Goal: Task Accomplishment & Management: Use online tool/utility

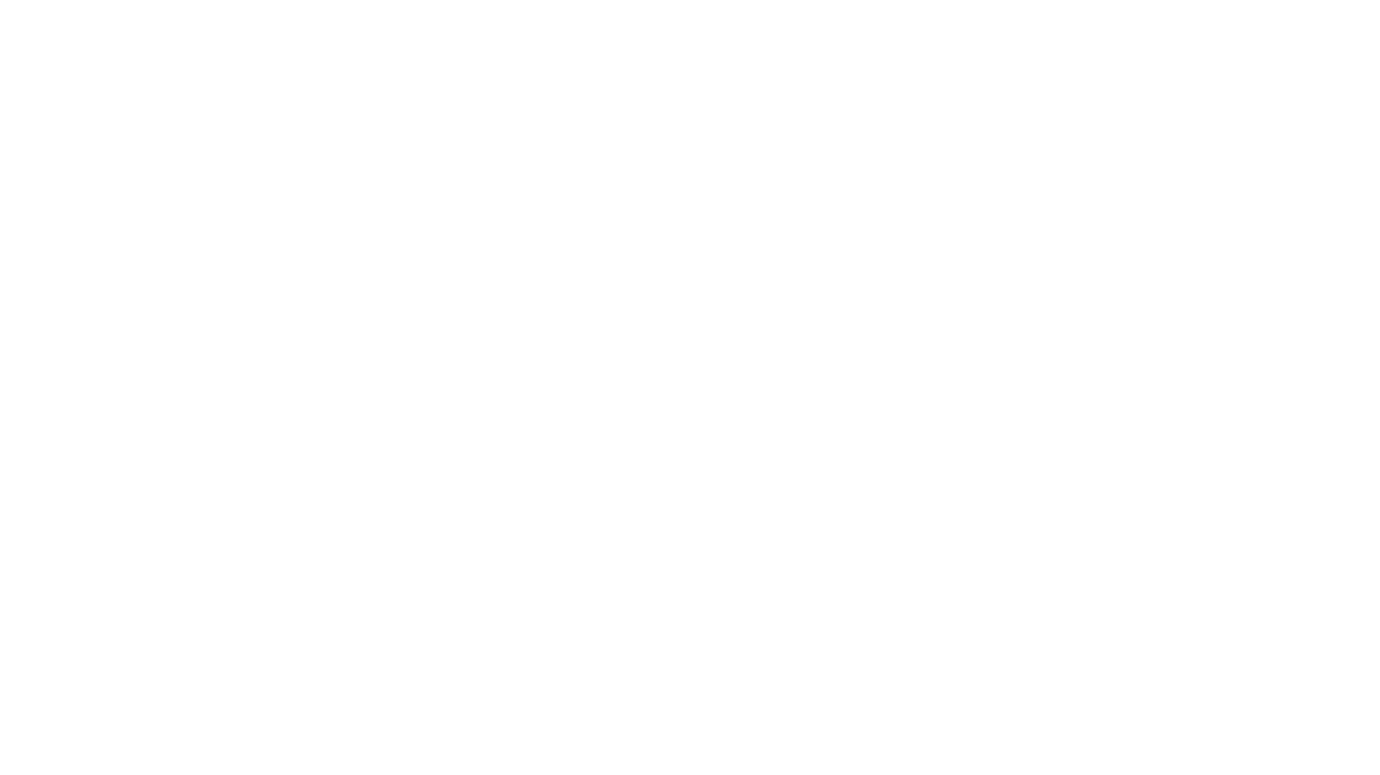
click at [398, 0] on html at bounding box center [690, 0] width 1380 height 0
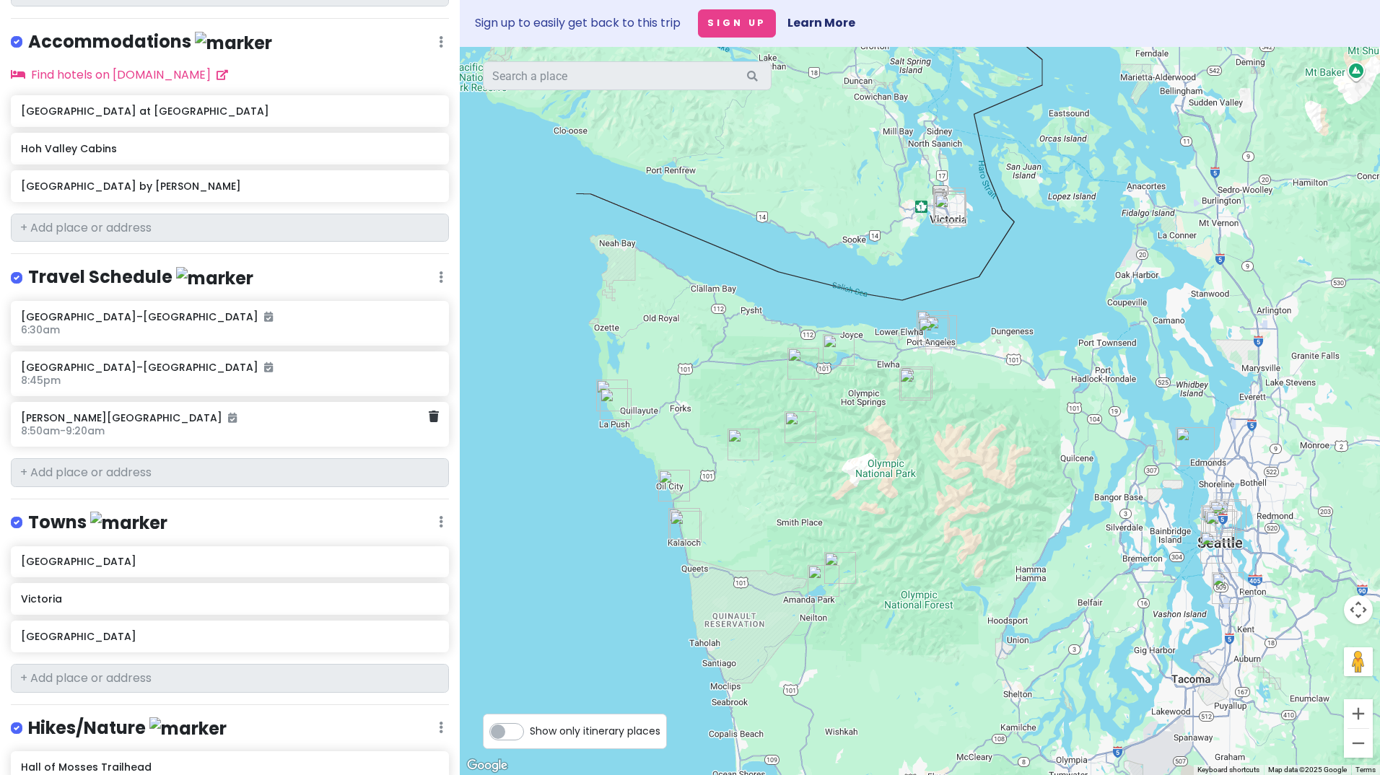
scroll to position [794, 0]
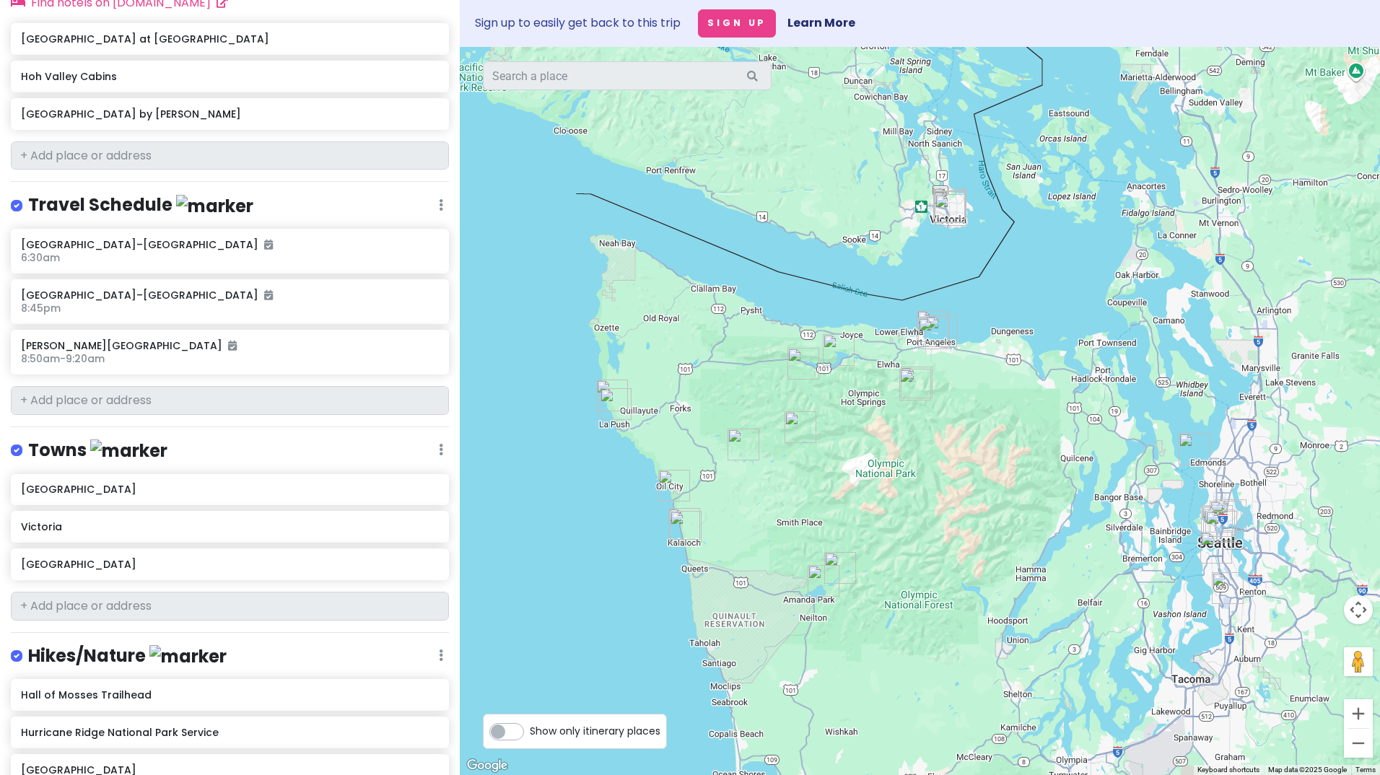
click at [520, 744] on div "Show only itinerary places" at bounding box center [575, 731] width 184 height 35
click at [530, 737] on label "Show only itinerary places" at bounding box center [595, 728] width 131 height 17
click at [530, 729] on input "Show only itinerary places" at bounding box center [534, 724] width 9 height 9
click at [530, 735] on label "Show only itinerary places" at bounding box center [595, 728] width 131 height 17
click at [530, 729] on input "Show only itinerary places" at bounding box center [534, 724] width 9 height 9
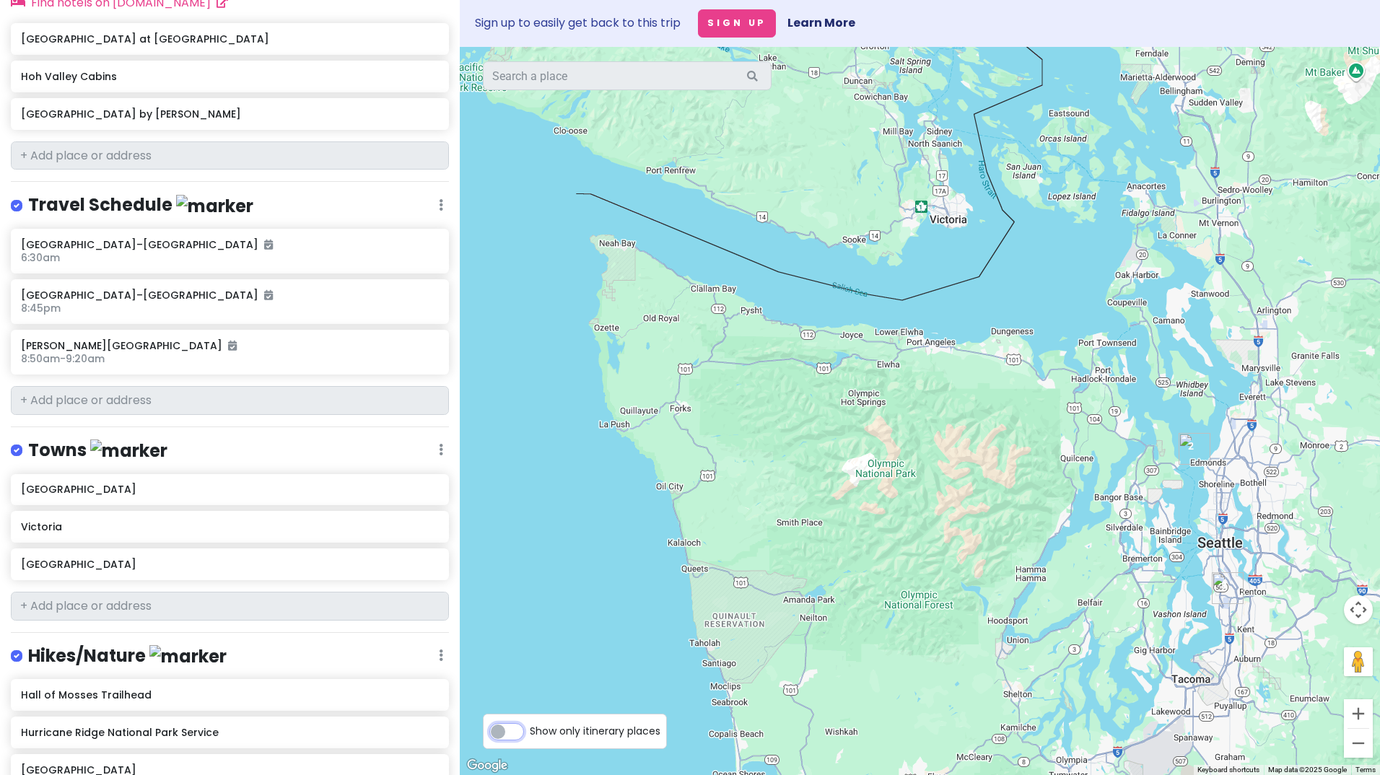
checkbox input "false"
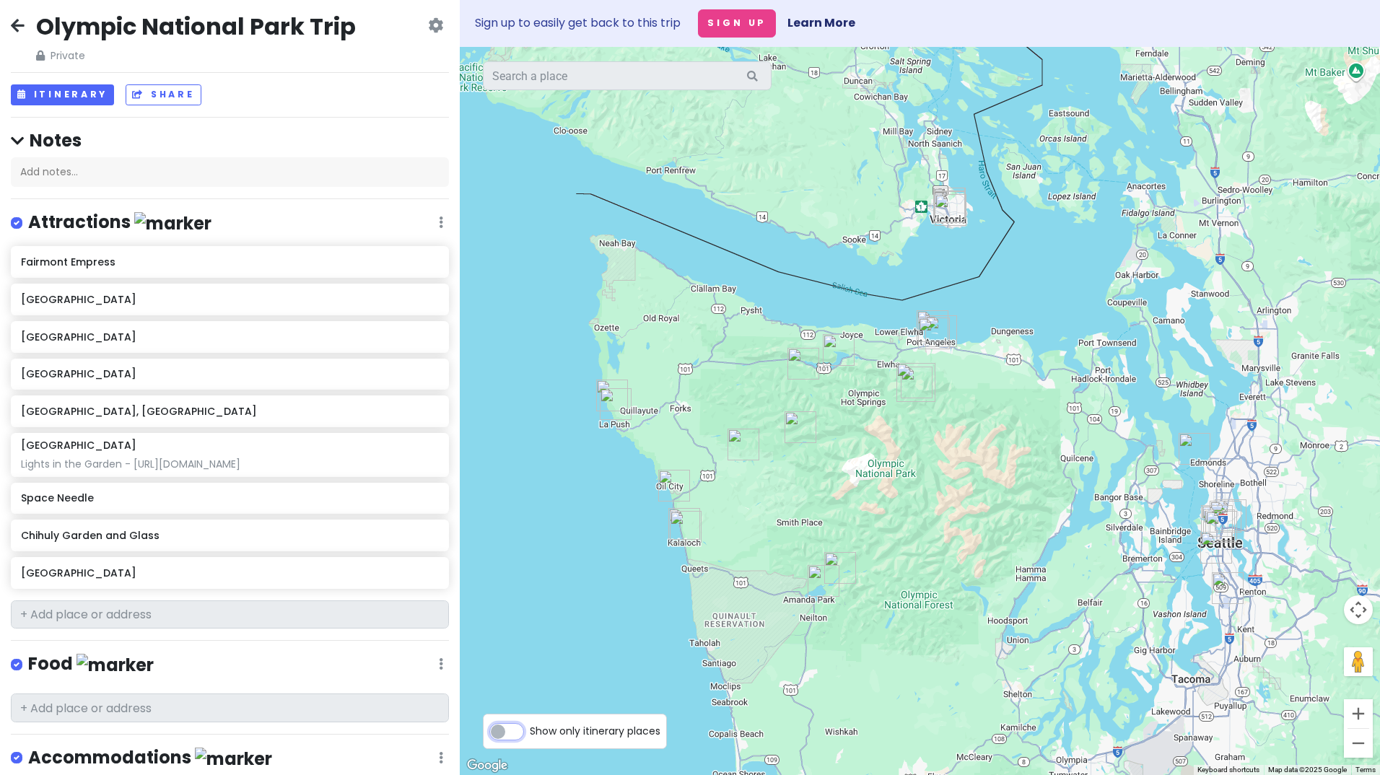
scroll to position [0, 0]
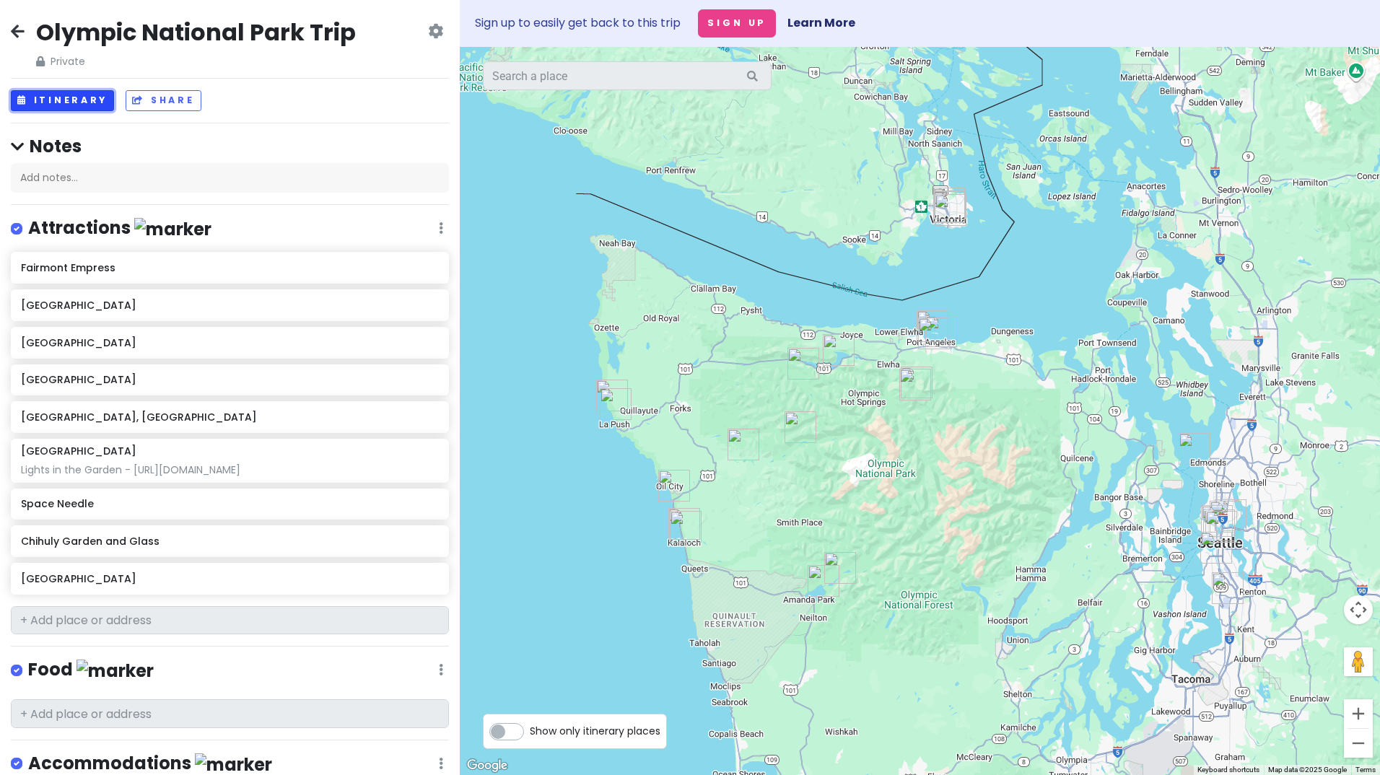
click at [57, 100] on button "Itinerary" at bounding box center [62, 100] width 103 height 21
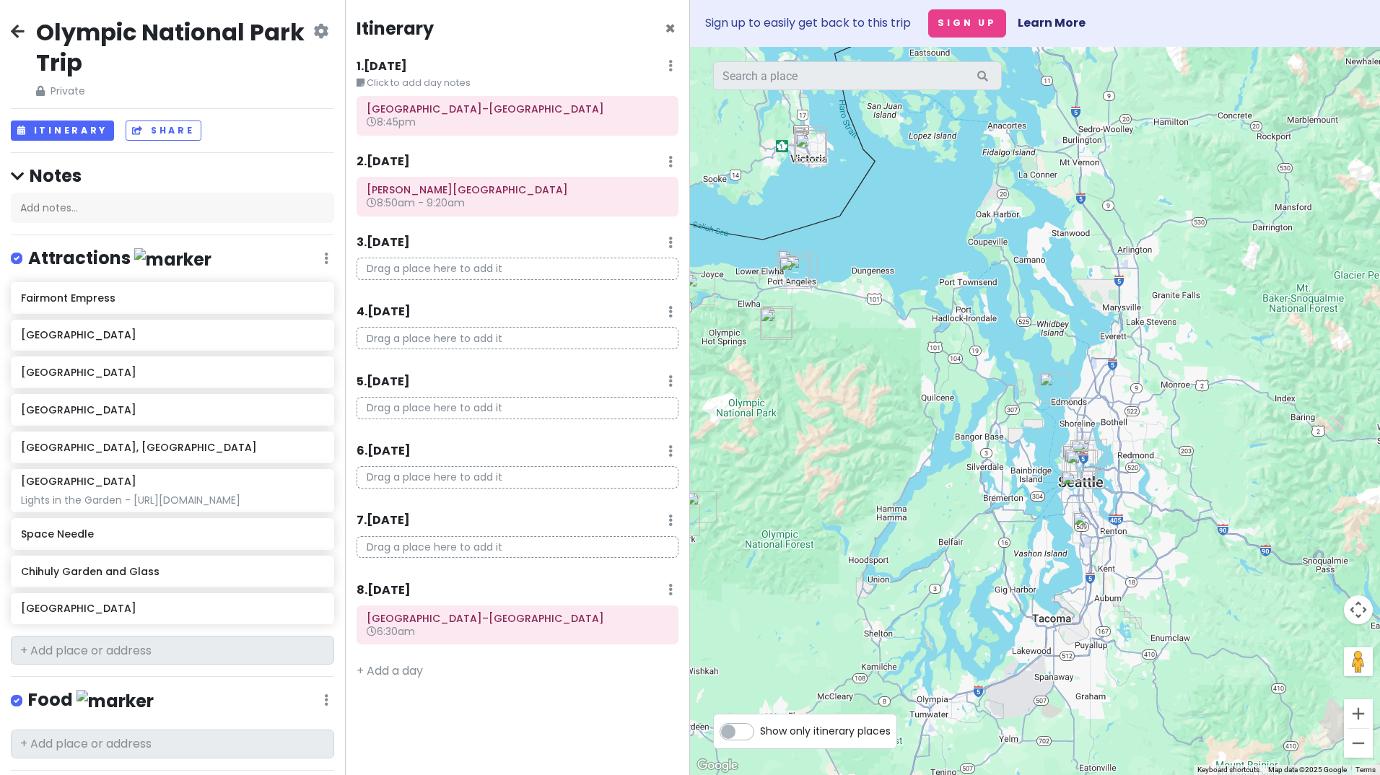
drag, startPoint x: 1225, startPoint y: 567, endPoint x: 964, endPoint y: 504, distance: 268.2
click at [964, 504] on div at bounding box center [1035, 411] width 690 height 728
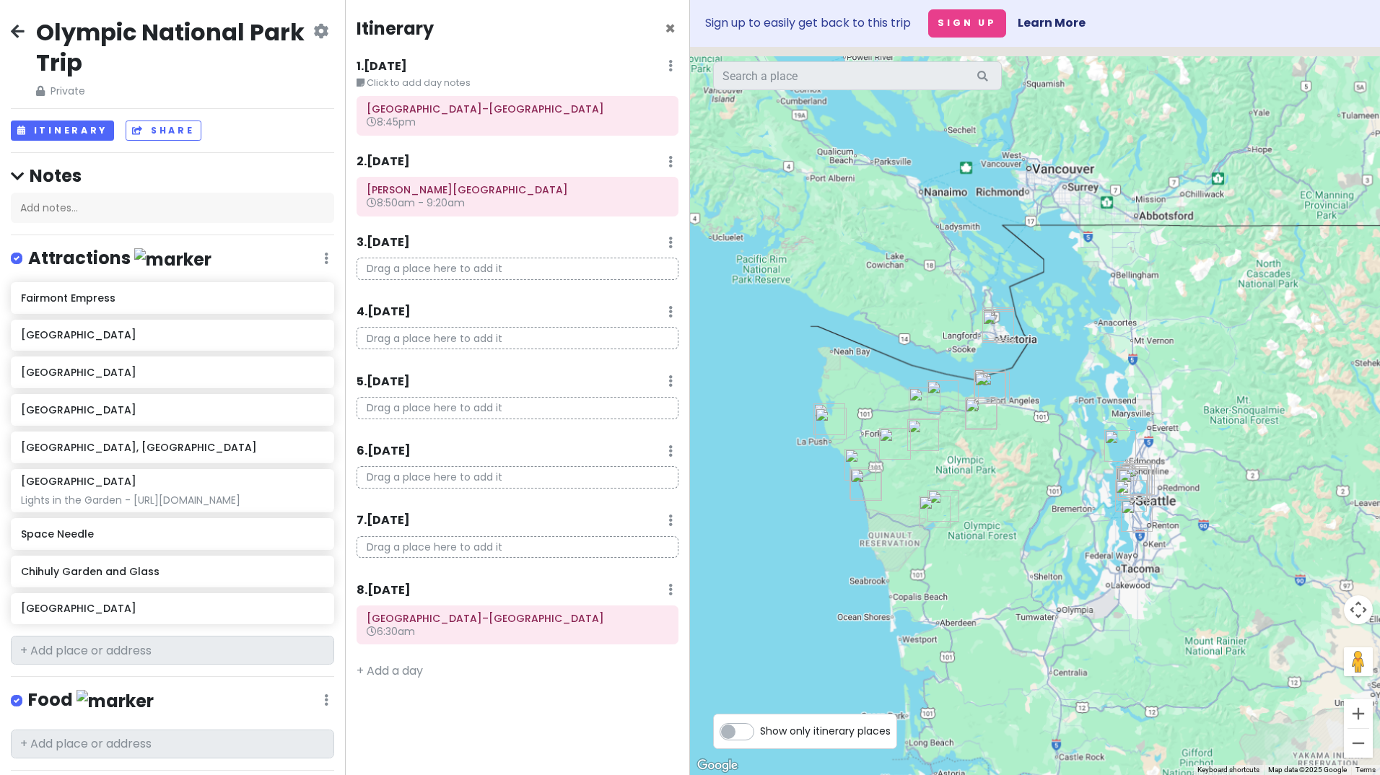
drag, startPoint x: 959, startPoint y: 468, endPoint x: 1021, endPoint y: 487, distance: 64.7
click at [1021, 487] on div at bounding box center [1035, 411] width 690 height 728
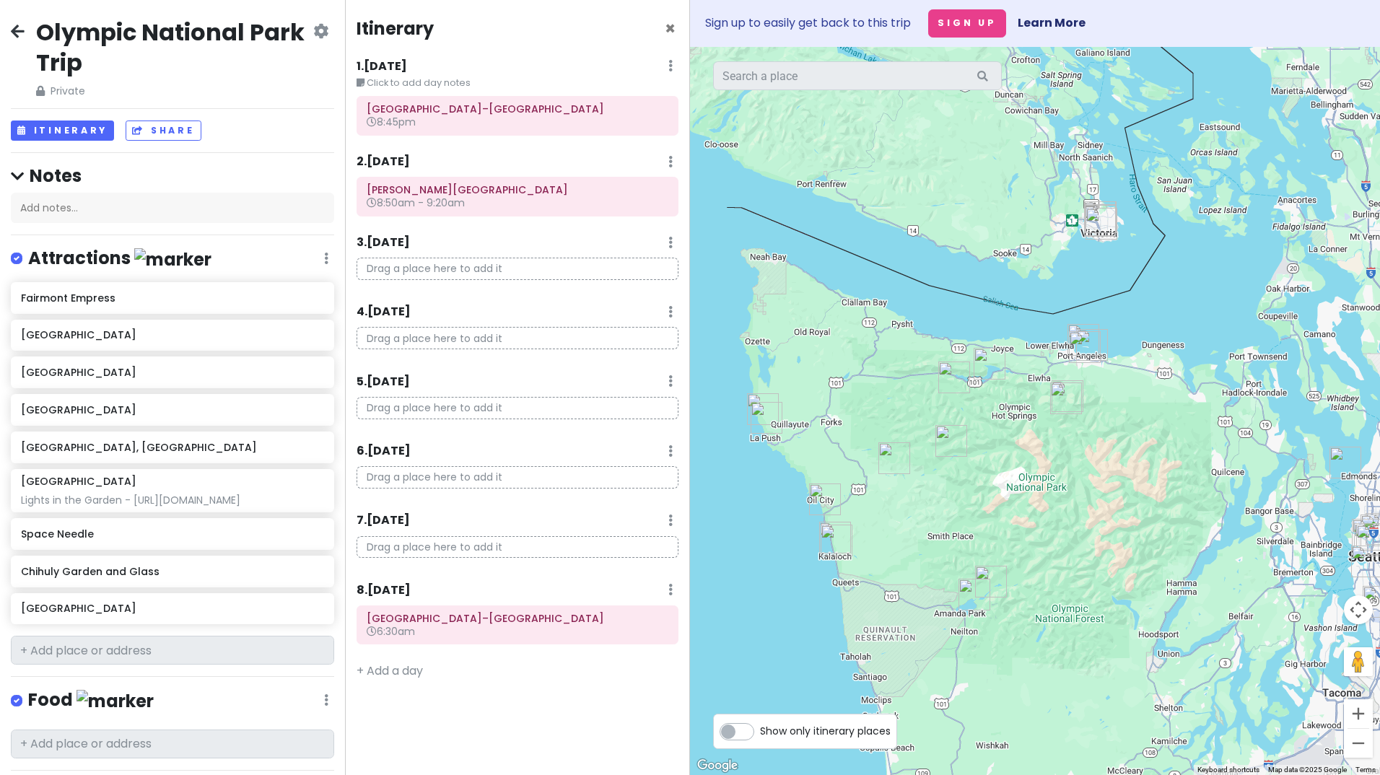
drag, startPoint x: 988, startPoint y: 474, endPoint x: 1058, endPoint y: 464, distance: 70.7
click at [1058, 464] on div at bounding box center [1035, 411] width 690 height 728
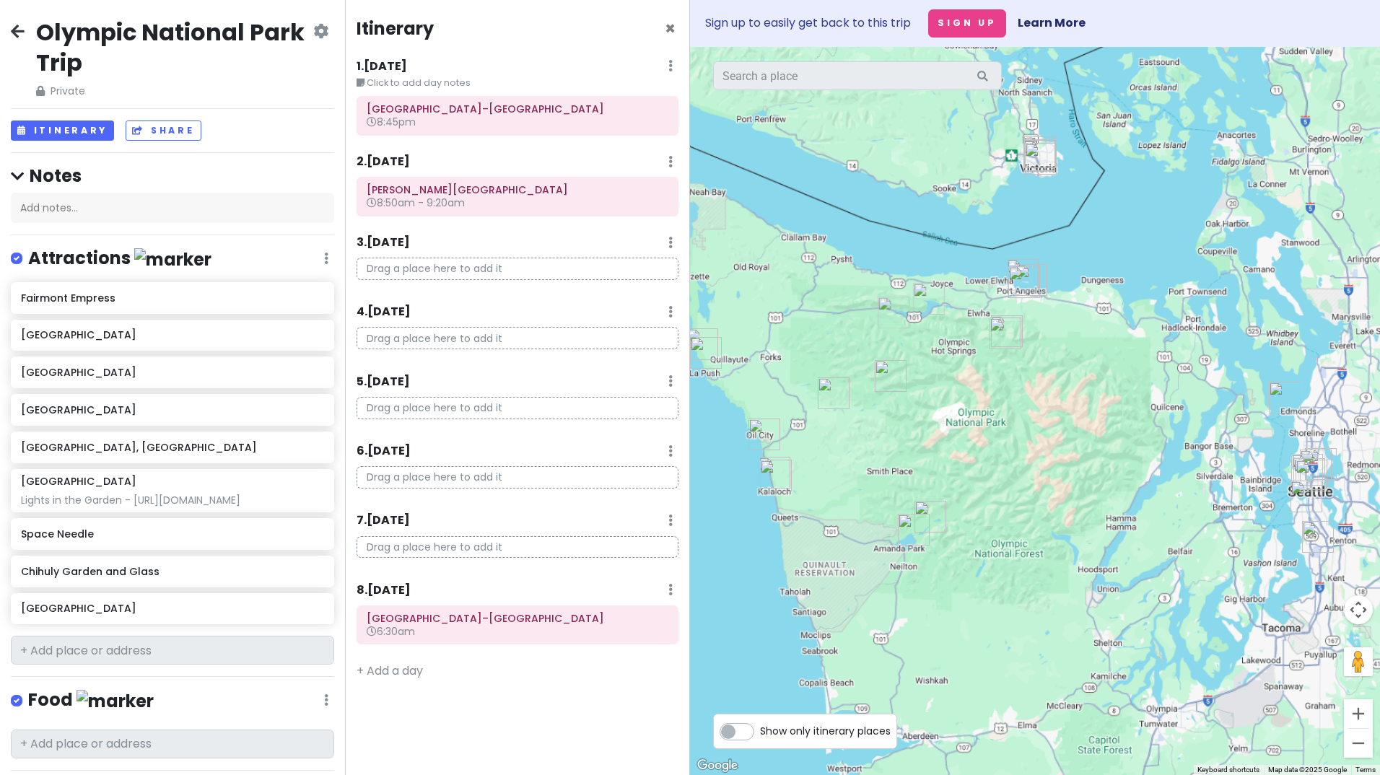
drag, startPoint x: 1047, startPoint y: 525, endPoint x: 1001, endPoint y: 489, distance: 58.6
click at [1001, 489] on div at bounding box center [1035, 411] width 690 height 728
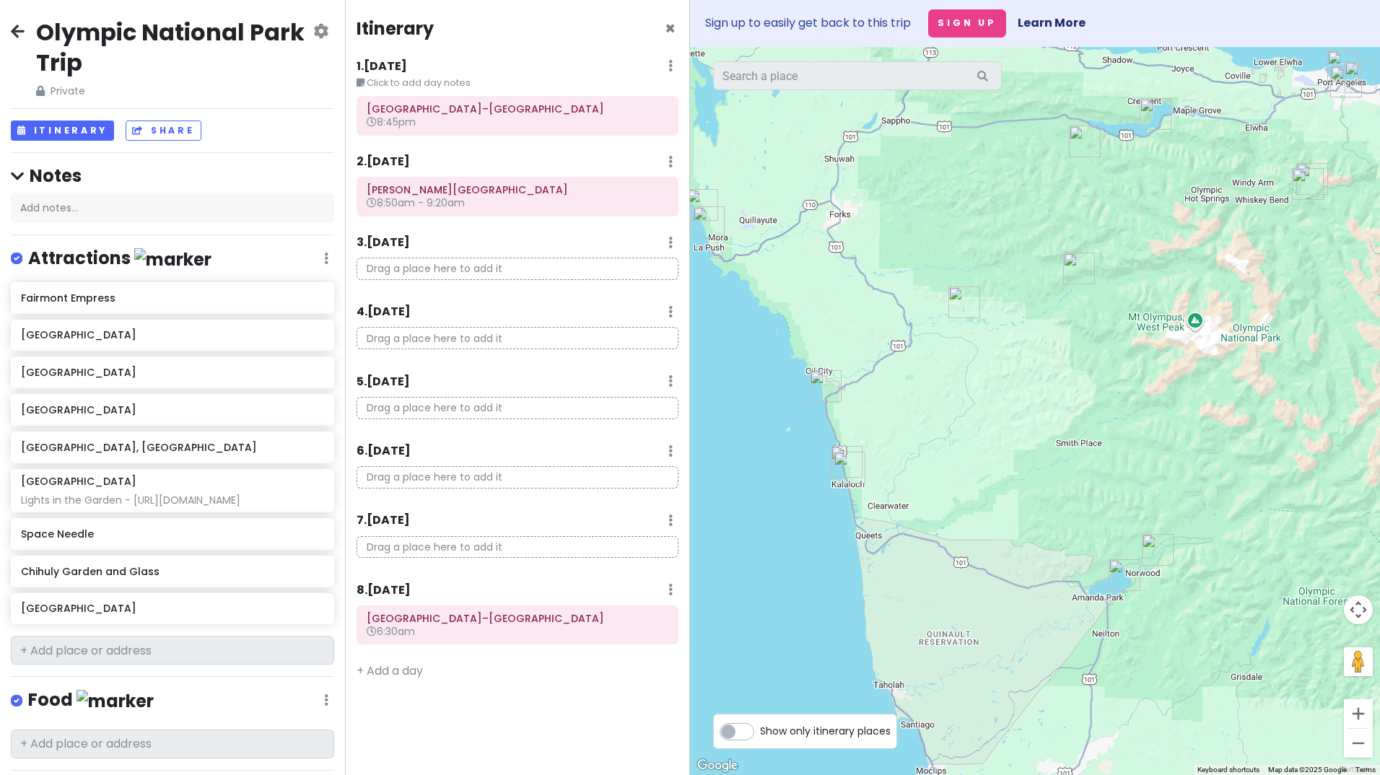
drag, startPoint x: 855, startPoint y: 560, endPoint x: 1082, endPoint y: 619, distance: 235.0
click at [1082, 619] on div at bounding box center [1035, 411] width 690 height 728
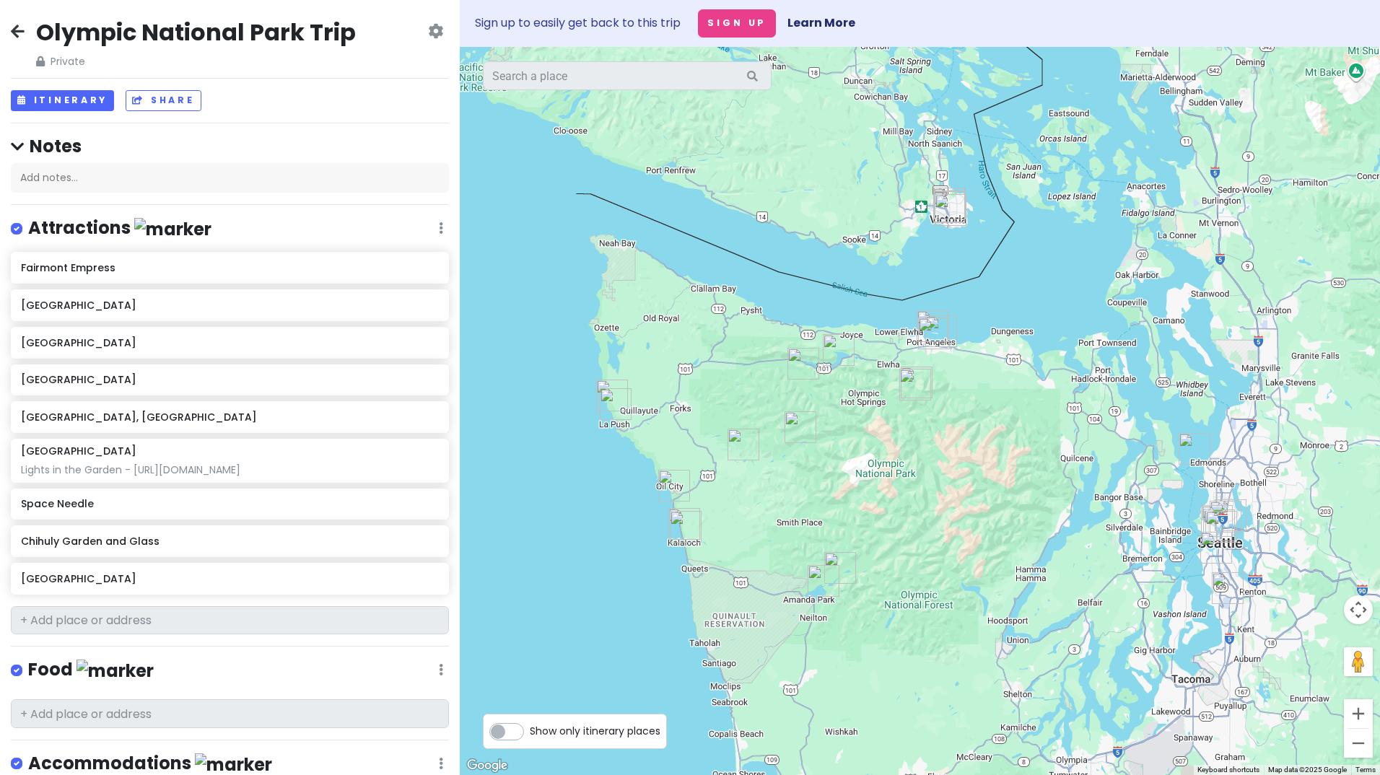
click at [915, 385] on img "Hurricane Ridge Visitor Center" at bounding box center [915, 384] width 43 height 43
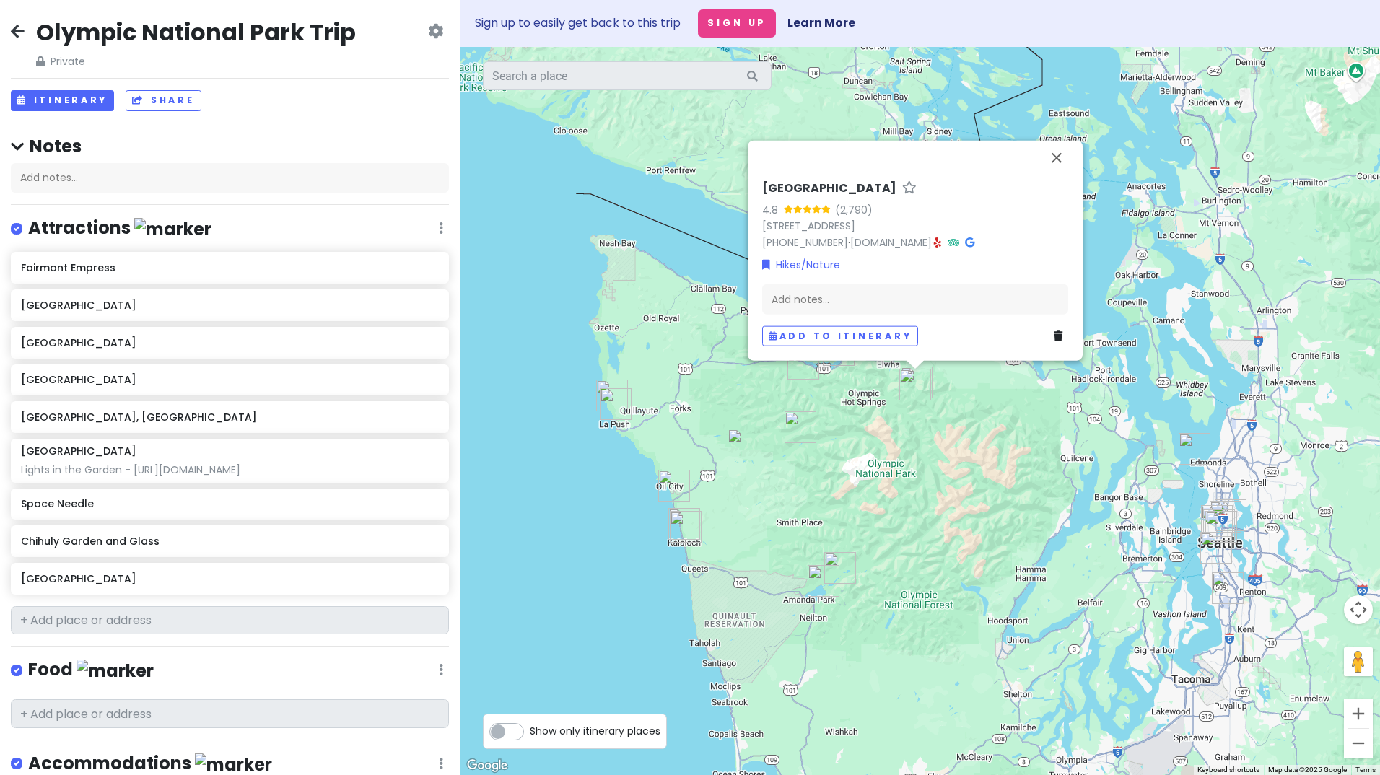
click at [973, 418] on div "Hurricane Ridge Visitor Center 4.8 (2,790) 3002 Mt Angeles Rd, Port Angeles, WA…" at bounding box center [920, 411] width 920 height 728
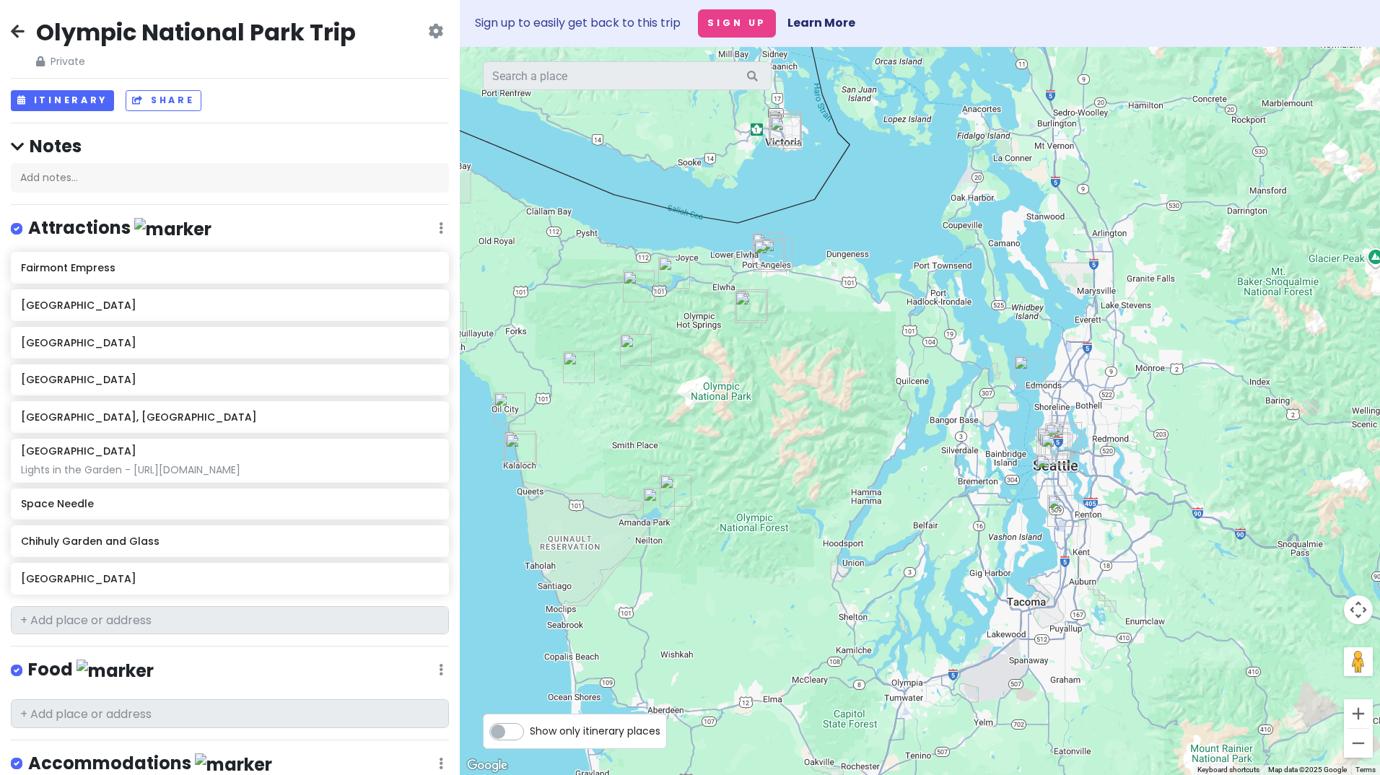
drag, startPoint x: 879, startPoint y: 426, endPoint x: 829, endPoint y: 409, distance: 53.2
click at [829, 409] on div at bounding box center [920, 411] width 920 height 728
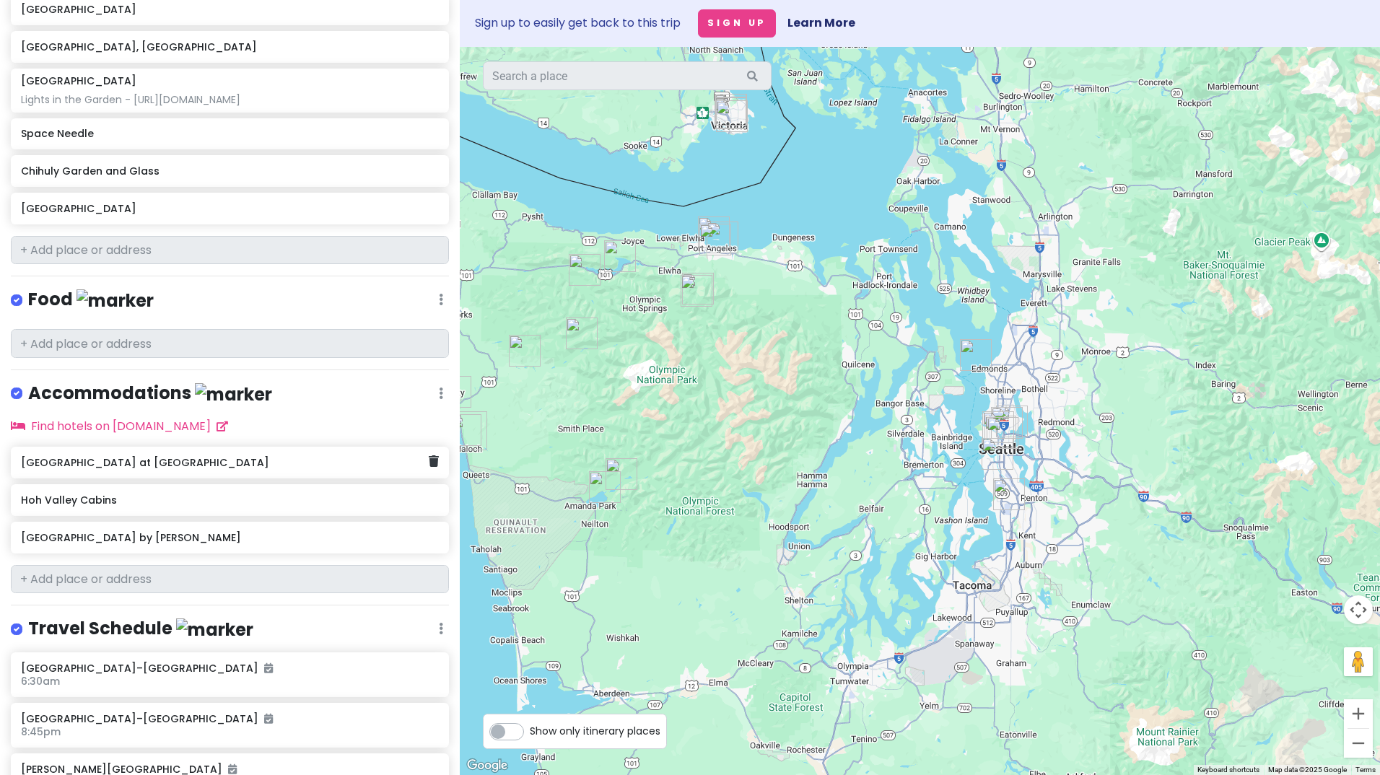
scroll to position [217, 0]
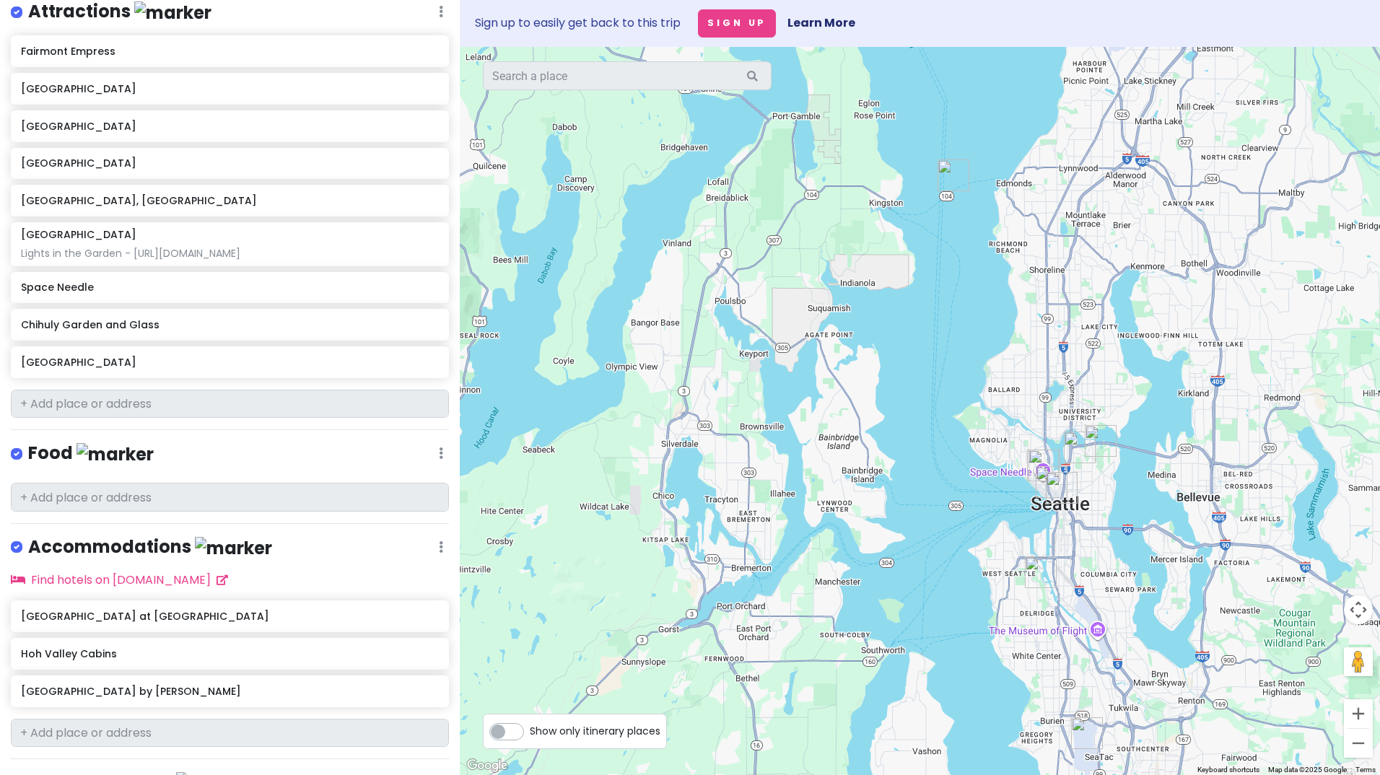
drag, startPoint x: 884, startPoint y: 376, endPoint x: 920, endPoint y: 435, distance: 69.1
click at [920, 435] on div at bounding box center [920, 411] width 920 height 728
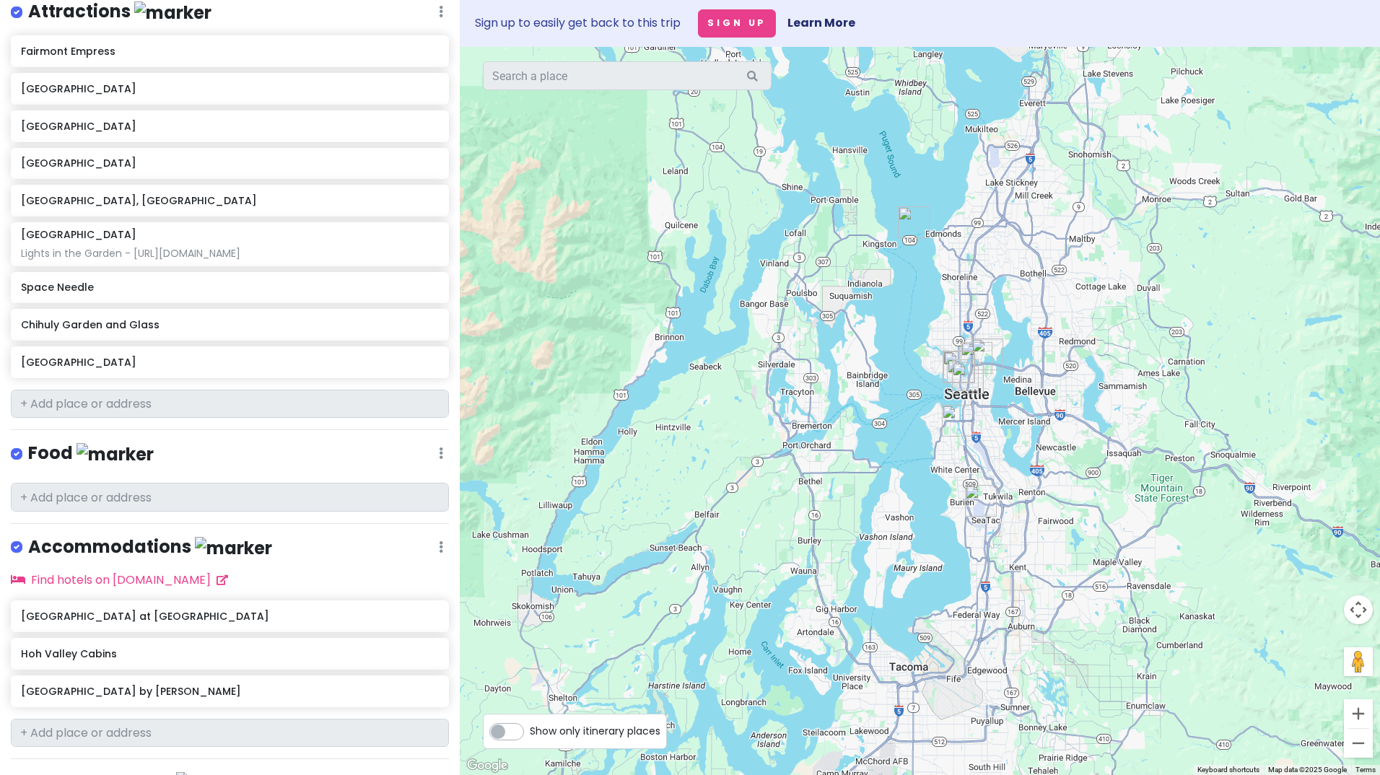
drag, startPoint x: 954, startPoint y: 527, endPoint x: 925, endPoint y: 450, distance: 82.5
click at [925, 450] on div at bounding box center [920, 411] width 920 height 728
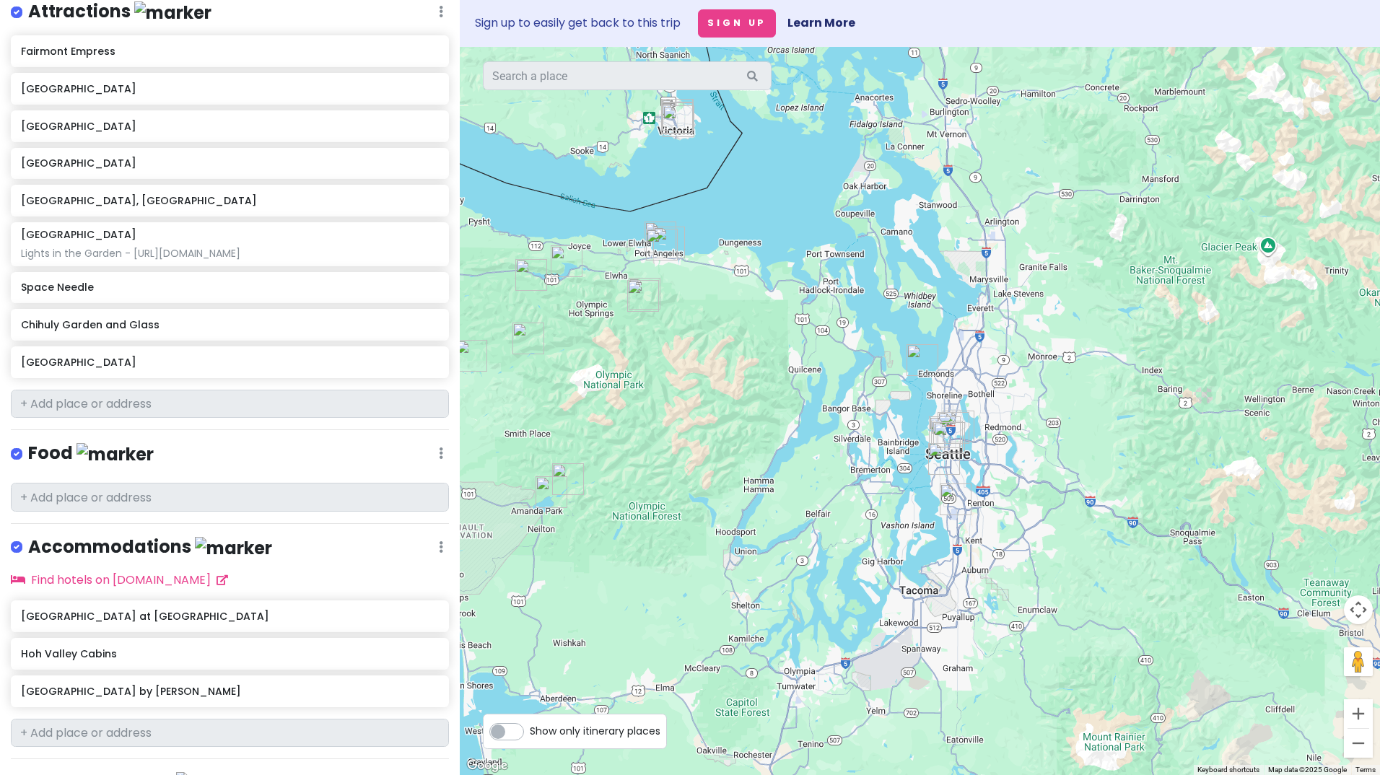
drag, startPoint x: 914, startPoint y: 435, endPoint x: 918, endPoint y: 455, distance: 19.8
click at [918, 455] on div at bounding box center [920, 411] width 920 height 728
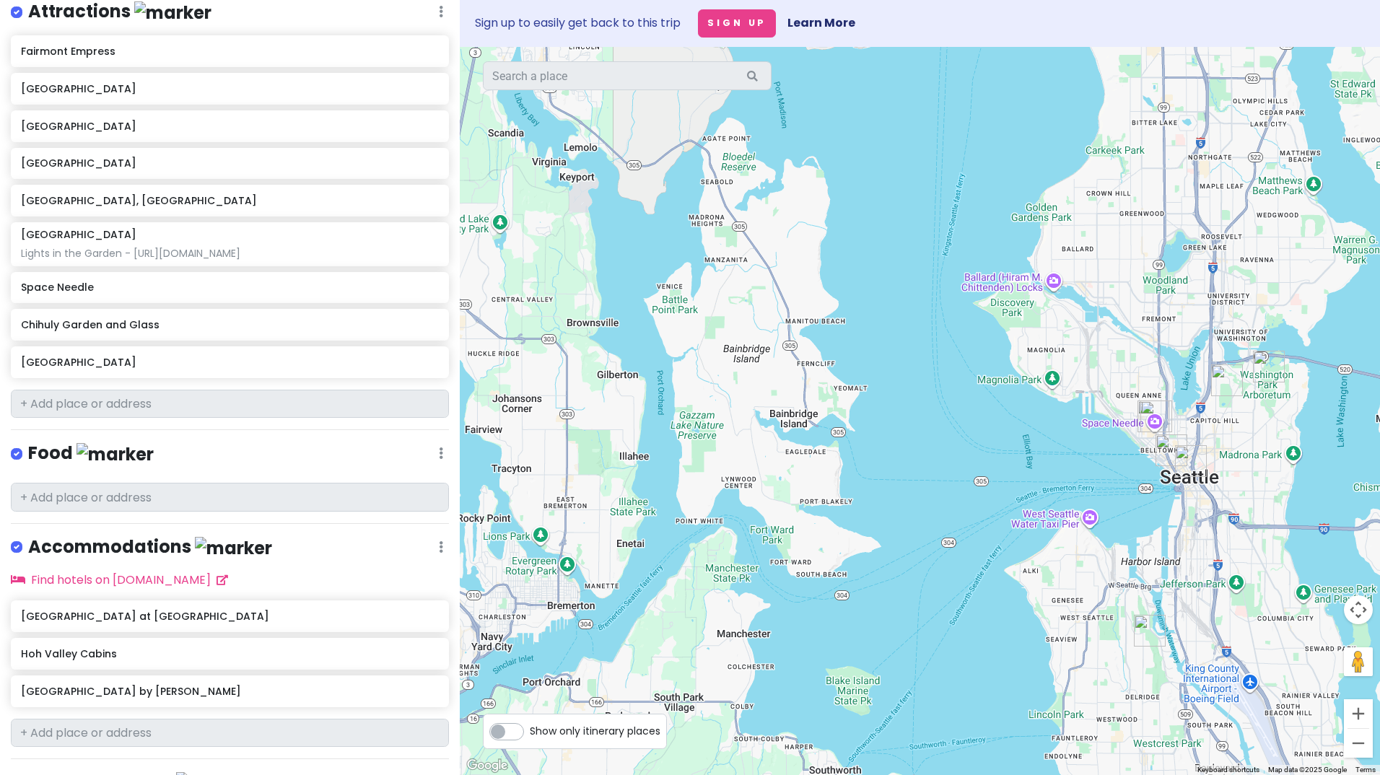
drag, startPoint x: 883, startPoint y: 463, endPoint x: 884, endPoint y: 508, distance: 44.8
click at [884, 508] on div at bounding box center [920, 411] width 920 height 728
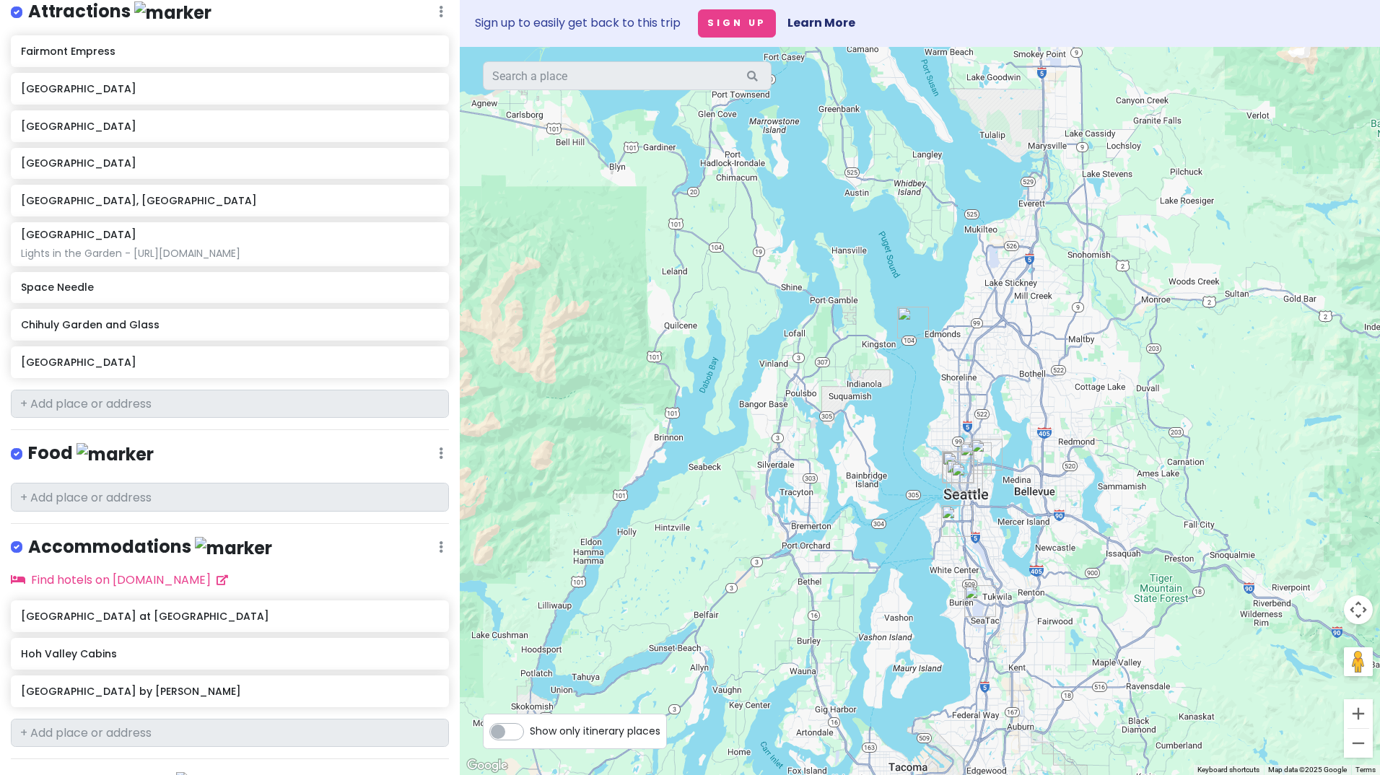
drag, startPoint x: 756, startPoint y: 456, endPoint x: 879, endPoint y: 489, distance: 127.8
click at [879, 490] on div at bounding box center [920, 411] width 920 height 728
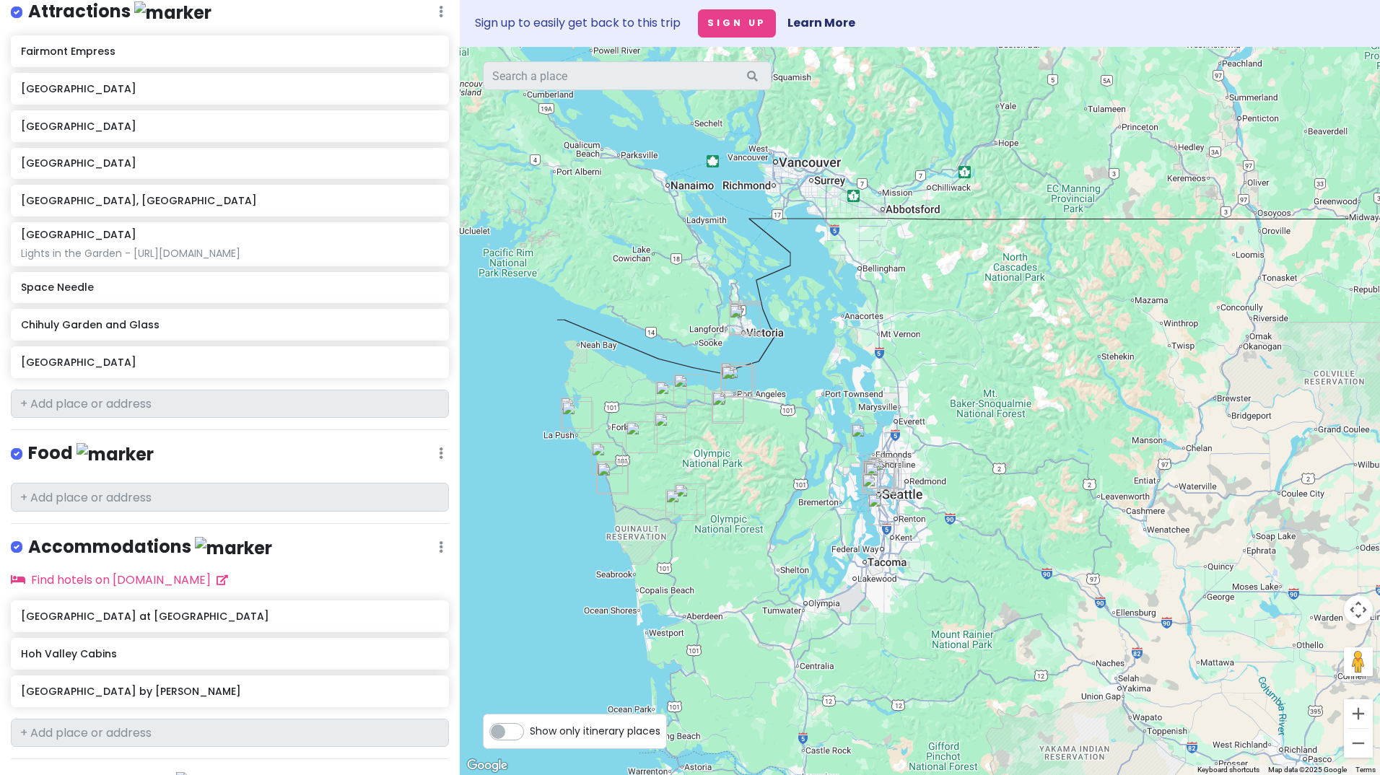
drag, startPoint x: 850, startPoint y: 485, endPoint x: 819, endPoint y: 490, distance: 30.7
click at [819, 490] on div at bounding box center [920, 411] width 920 height 728
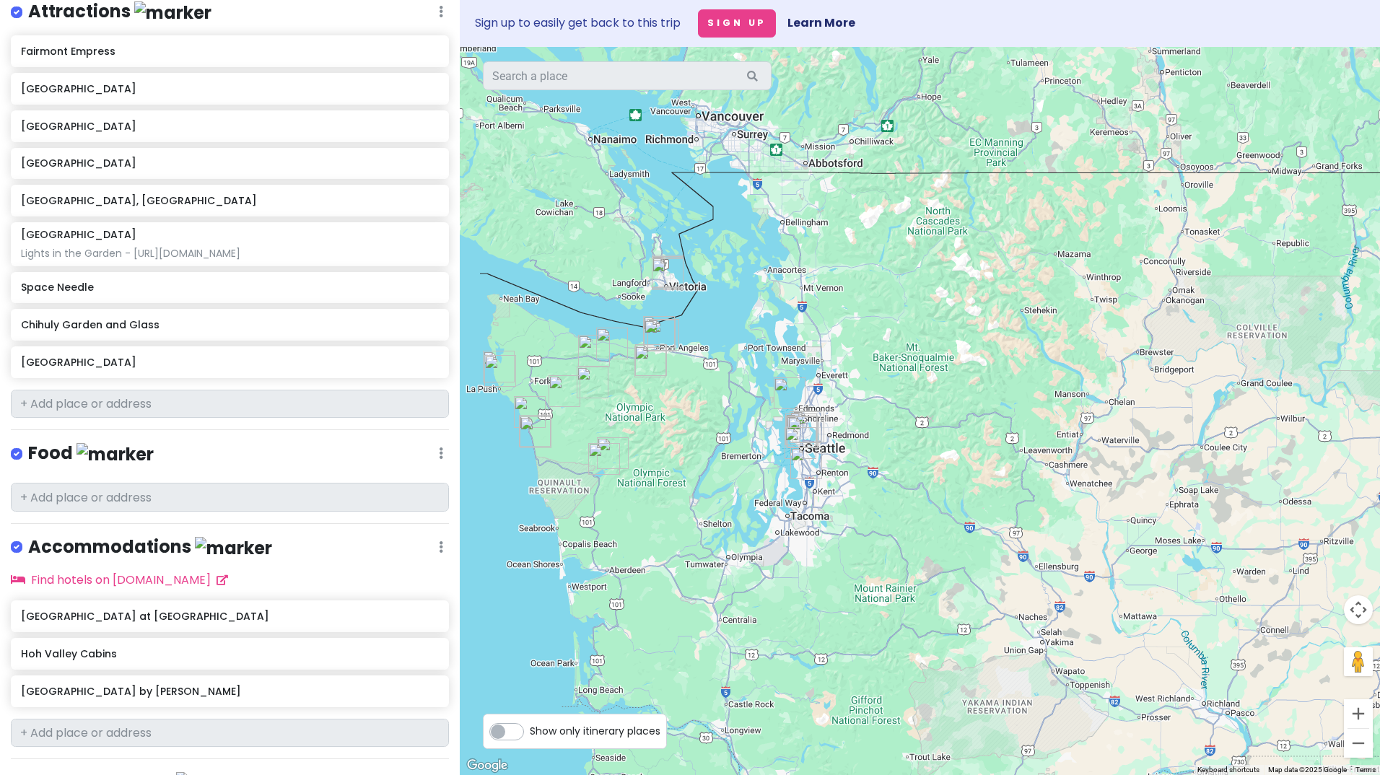
drag, startPoint x: 866, startPoint y: 550, endPoint x: 819, endPoint y: 518, distance: 57.1
click at [819, 518] on div at bounding box center [920, 411] width 920 height 728
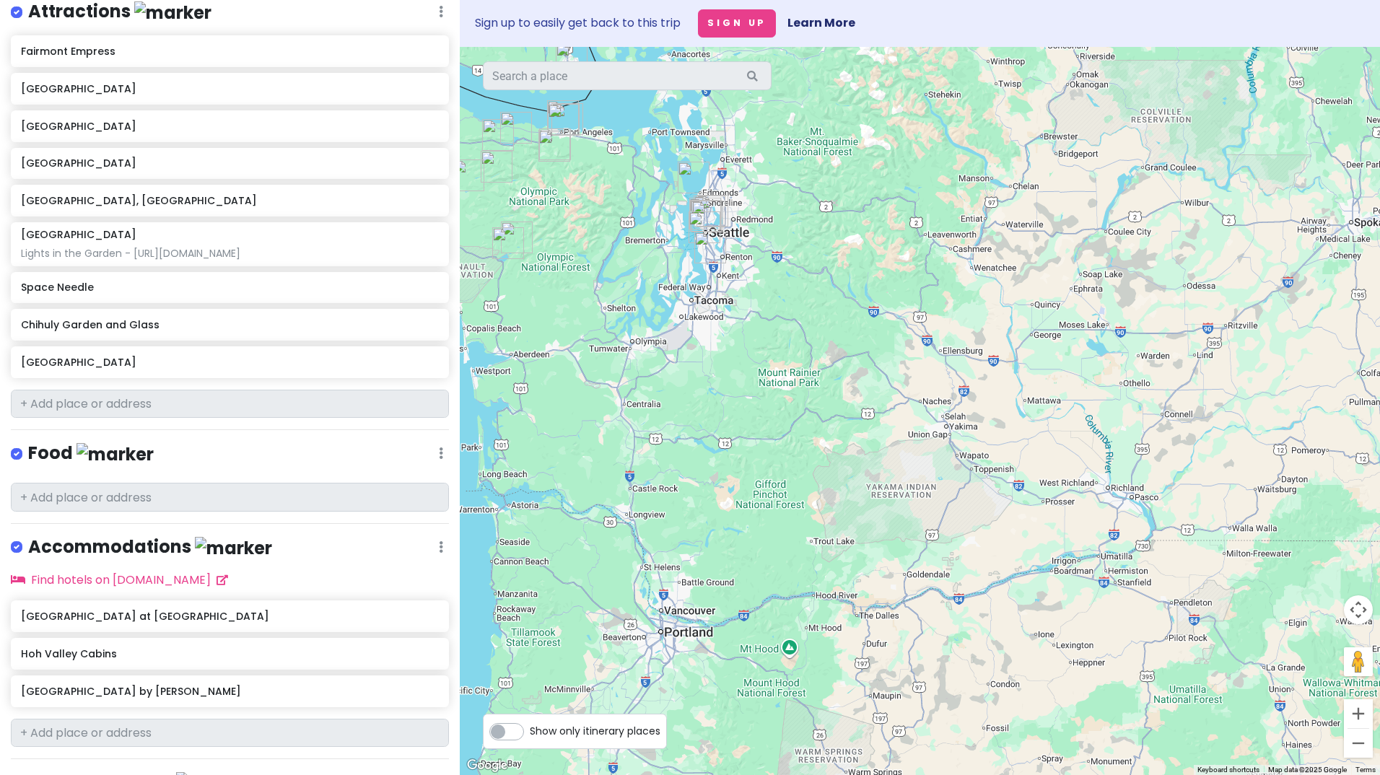
drag, startPoint x: 967, startPoint y: 580, endPoint x: 868, endPoint y: 363, distance: 237.8
click at [868, 363] on div at bounding box center [920, 411] width 920 height 728
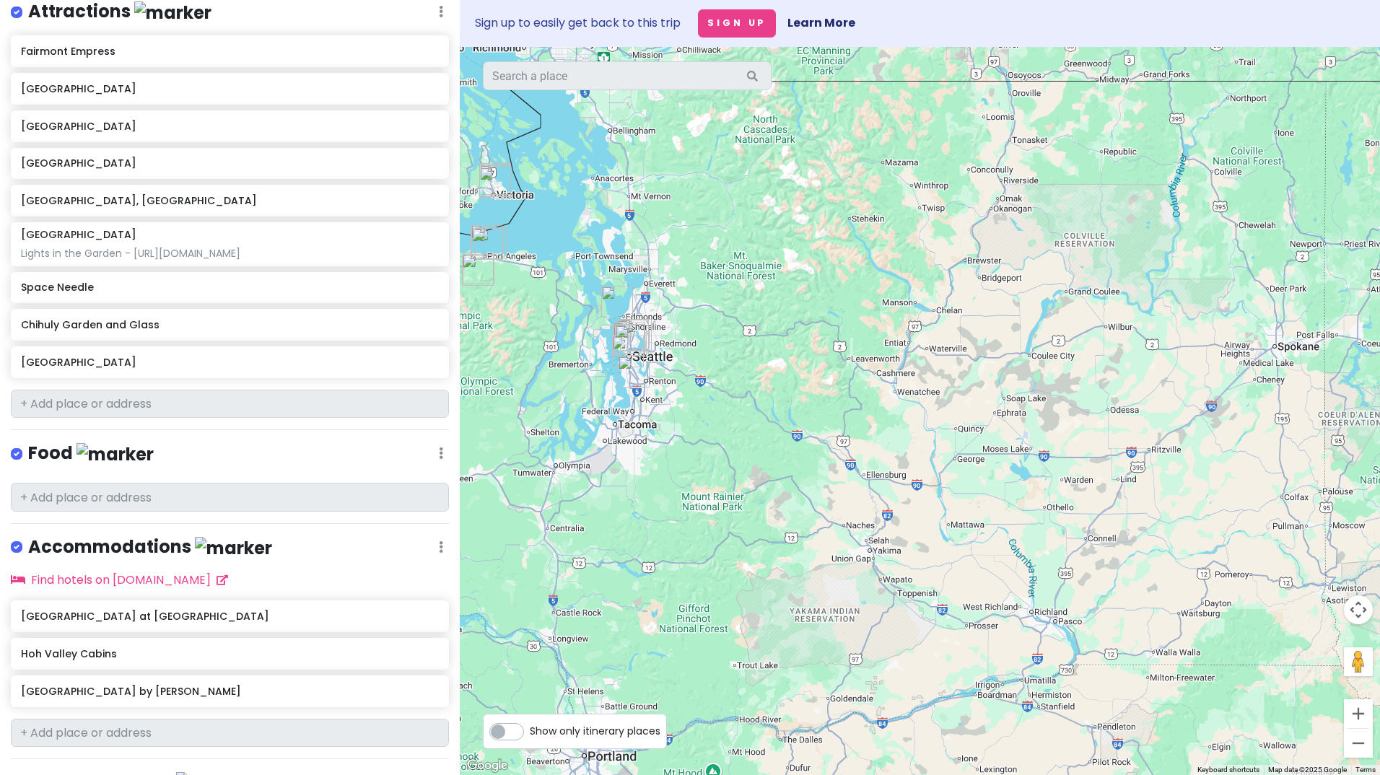
drag, startPoint x: 860, startPoint y: 422, endPoint x: 822, endPoint y: 508, distance: 94.4
click at [822, 508] on div at bounding box center [920, 411] width 920 height 728
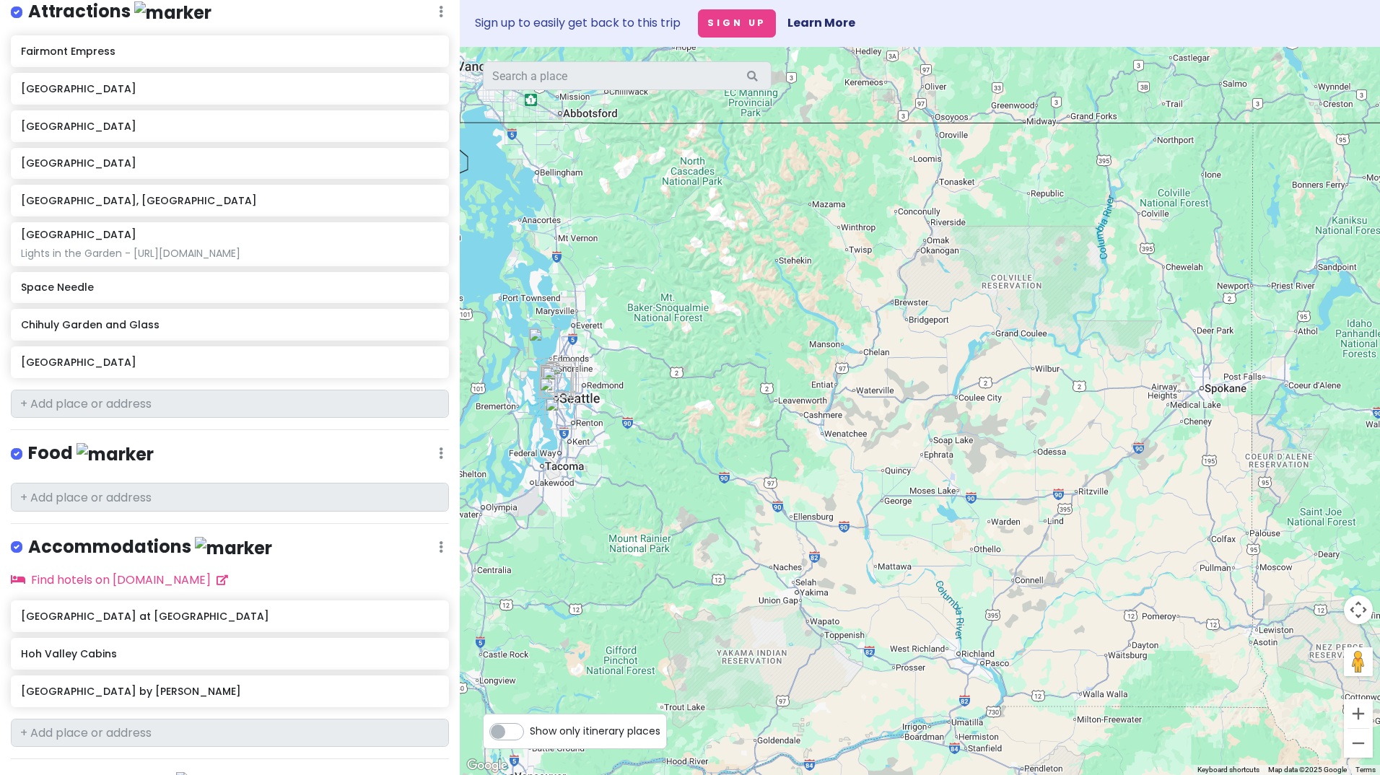
drag, startPoint x: 841, startPoint y: 445, endPoint x: 826, endPoint y: 446, distance: 15.2
click at [826, 446] on div at bounding box center [920, 411] width 920 height 728
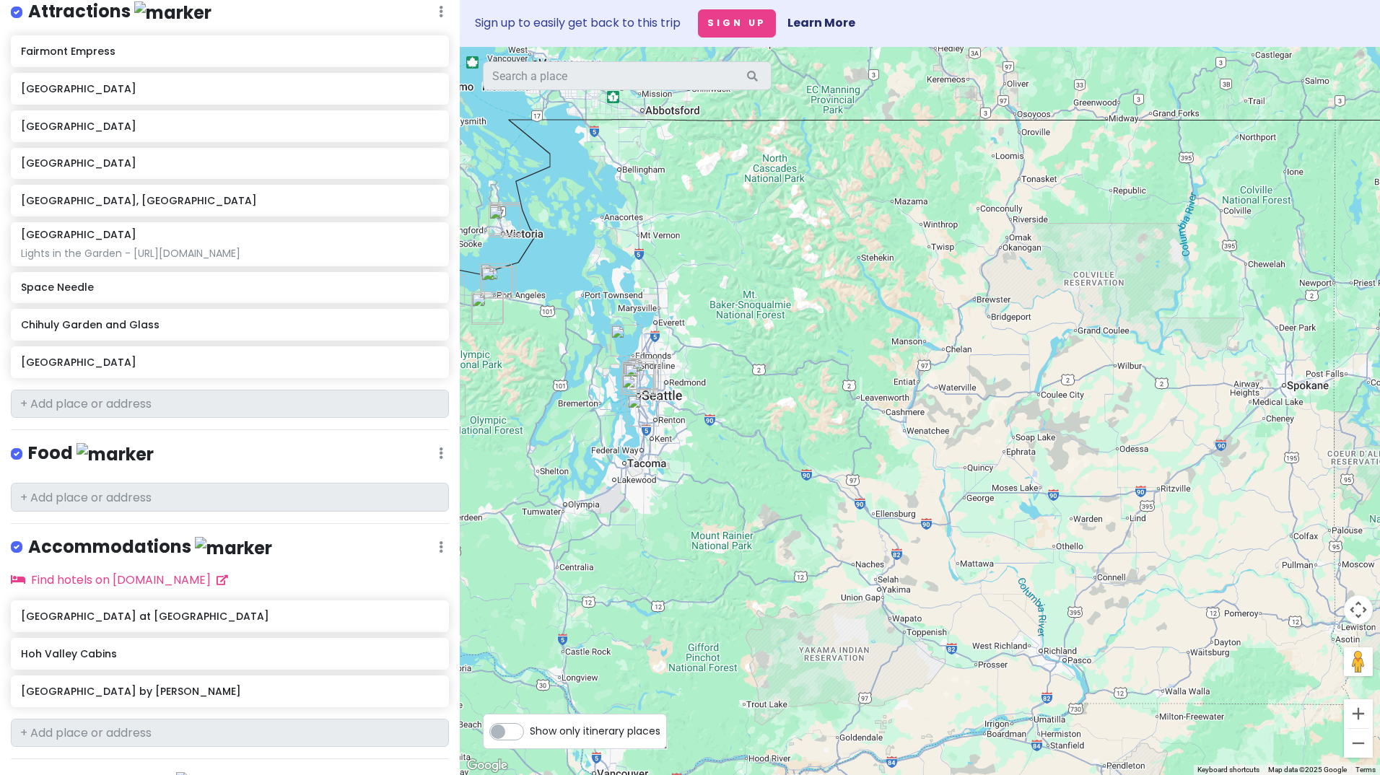
drag, startPoint x: 801, startPoint y: 462, endPoint x: 907, endPoint y: 458, distance: 105.5
click at [907, 458] on div at bounding box center [920, 411] width 920 height 728
